Goal: Transaction & Acquisition: Purchase product/service

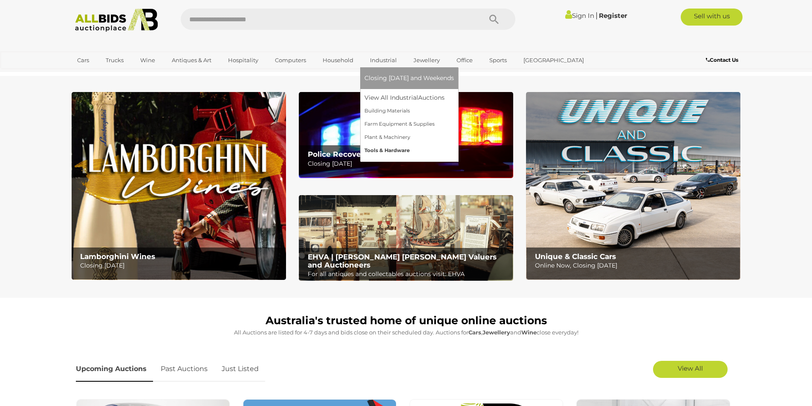
click at [381, 148] on link "Tools & Hardware" at bounding box center [408, 150] width 89 height 13
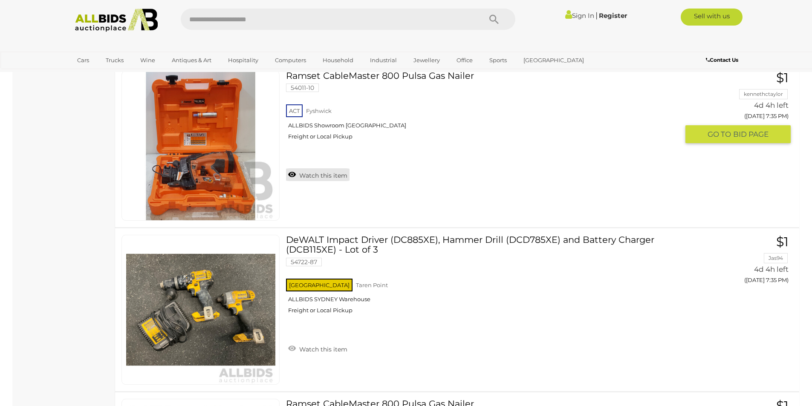
scroll to position [937, 0]
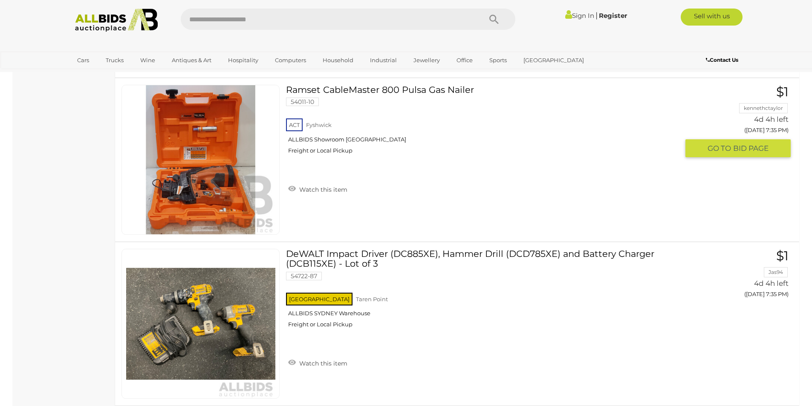
click at [363, 88] on link "Ramset CableMaster 800 Pulsa Gas Nailer 54011-10 ACT Fyshwick ALLBIDS Showroom …" at bounding box center [485, 123] width 386 height 76
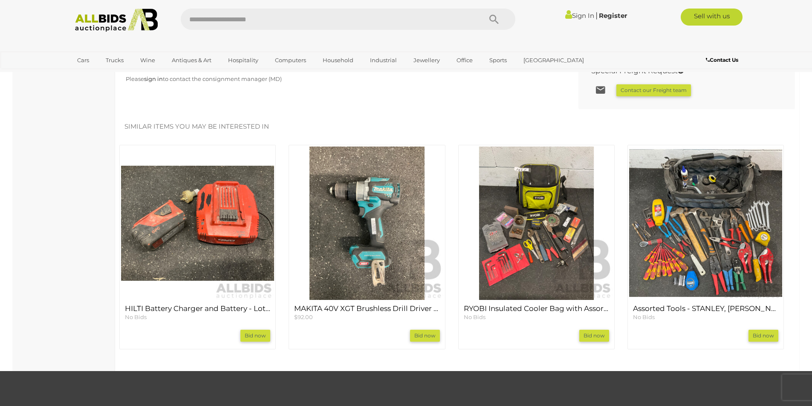
scroll to position [682, 0]
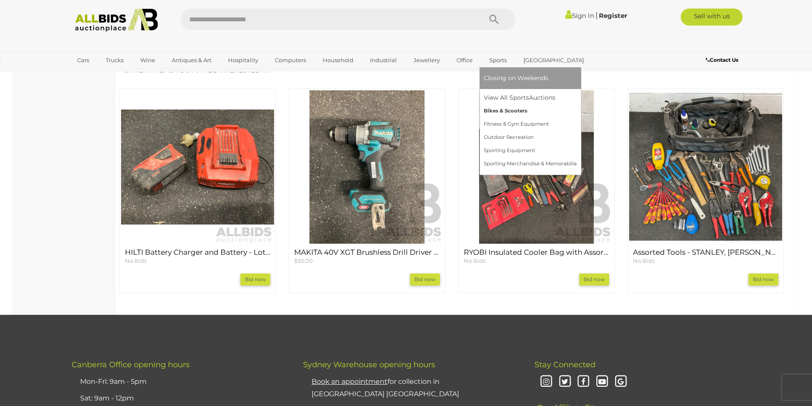
click at [512, 111] on link "Bikes & Scooters" at bounding box center [530, 110] width 93 height 13
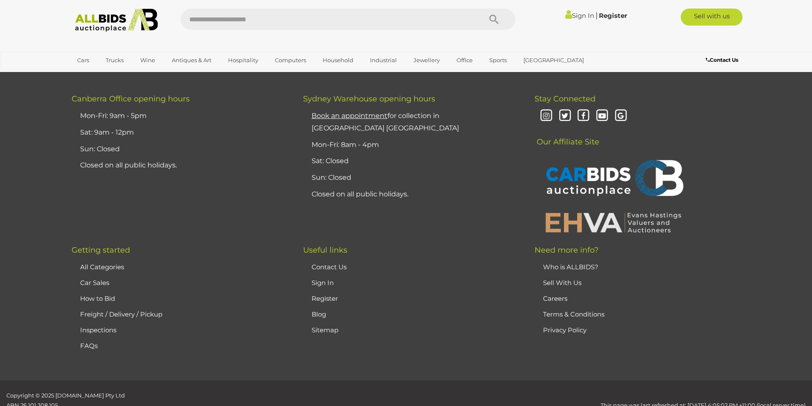
scroll to position [3188, 0]
